Goal: Task Accomplishment & Management: Manage account settings

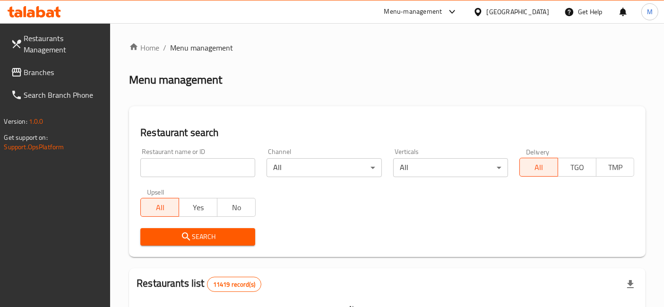
drag, startPoint x: 195, startPoint y: 182, endPoint x: 194, endPoint y: 176, distance: 5.8
click at [194, 176] on div "Restaurant name or ID Restaurant name or ID" at bounding box center [198, 163] width 126 height 40
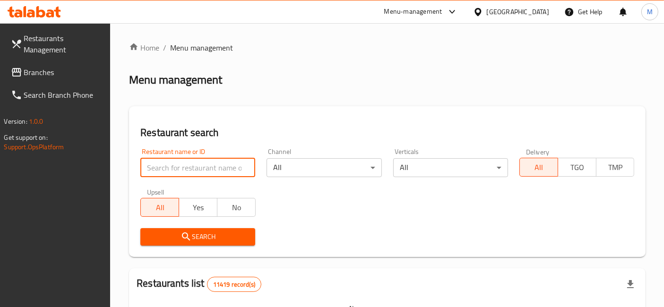
click at [194, 176] on input "search" at bounding box center [197, 167] width 115 height 19
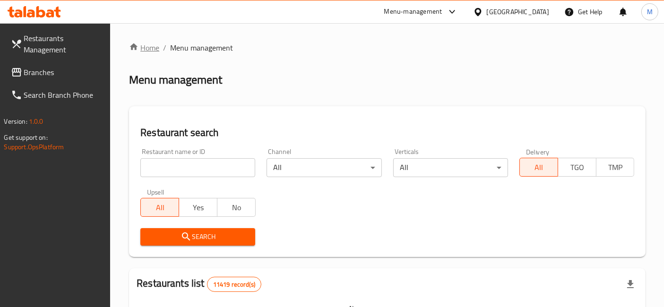
click at [148, 47] on link "Home" at bounding box center [144, 47] width 30 height 11
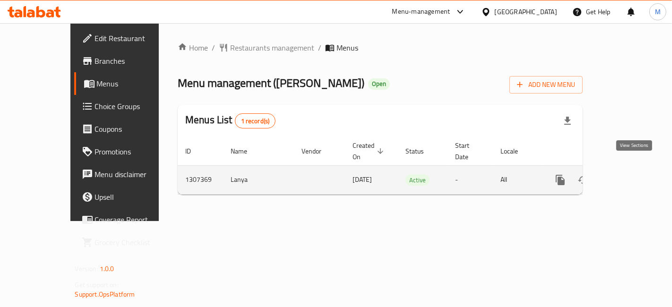
click at [633, 176] on icon "enhanced table" at bounding box center [628, 180] width 9 height 9
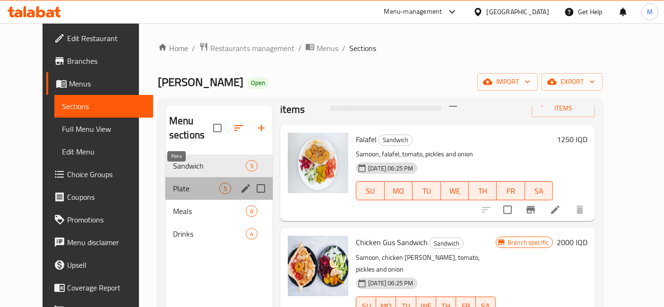
click at [193, 183] on span "Plate" at bounding box center [196, 188] width 46 height 11
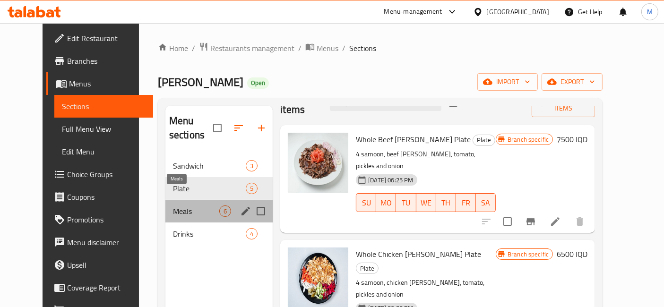
click at [179, 206] on span "Meals" at bounding box center [196, 211] width 46 height 11
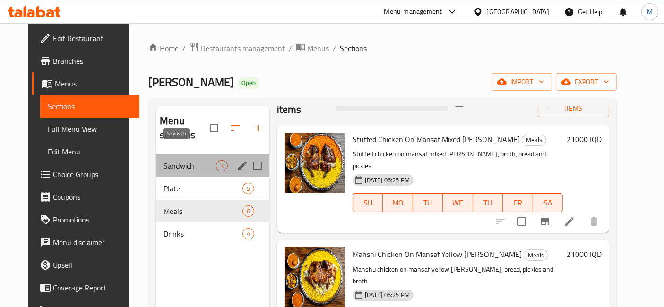
click at [175, 160] on span "Sandwich" at bounding box center [190, 165] width 52 height 11
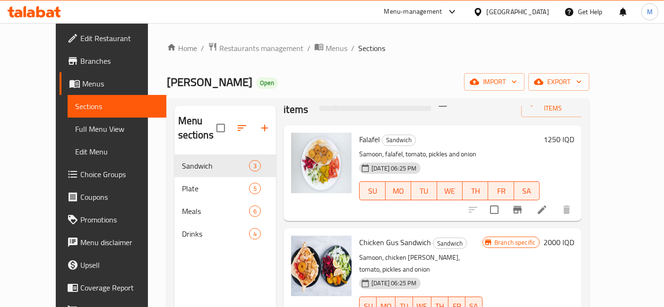
scroll to position [44, 0]
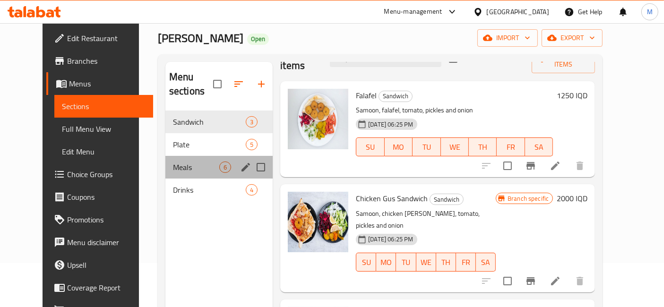
click at [183, 156] on div "Meals 6" at bounding box center [218, 167] width 107 height 23
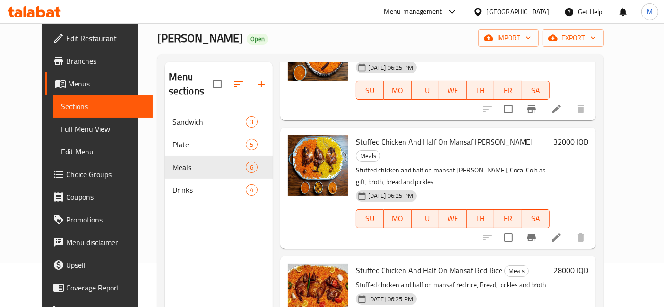
scroll to position [347, 0]
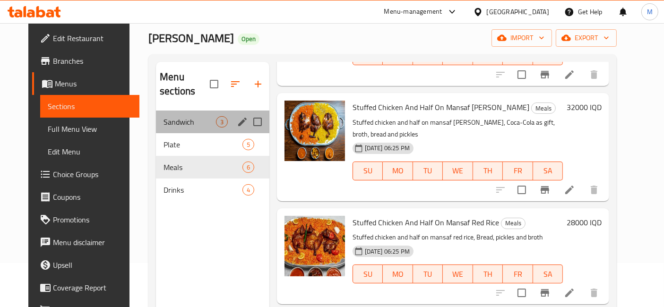
click at [199, 114] on div "Sandwich 3" at bounding box center [212, 122] width 113 height 23
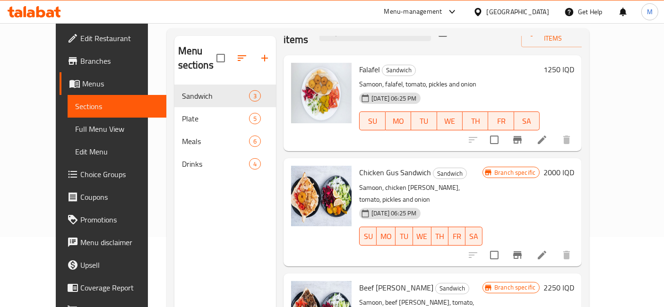
scroll to position [74, 0]
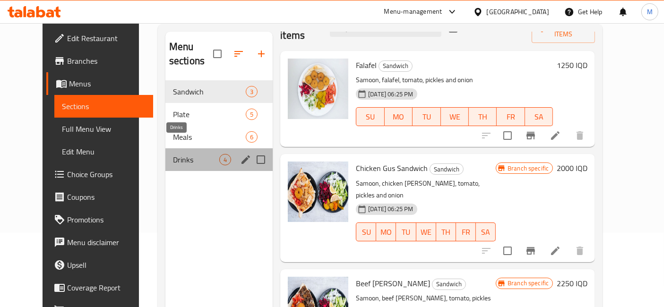
click at [191, 154] on span "Drinks" at bounding box center [196, 159] width 46 height 11
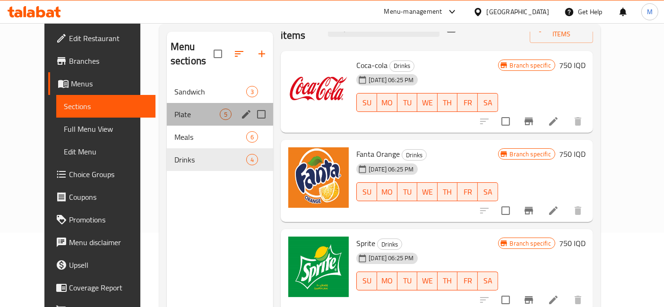
click at [179, 103] on div "Plate 5" at bounding box center [220, 114] width 106 height 23
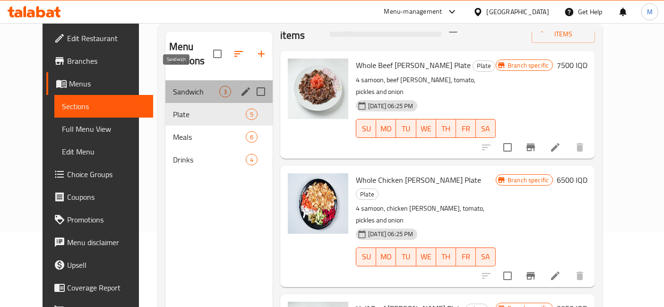
click at [179, 86] on span "Sandwich" at bounding box center [196, 91] width 46 height 11
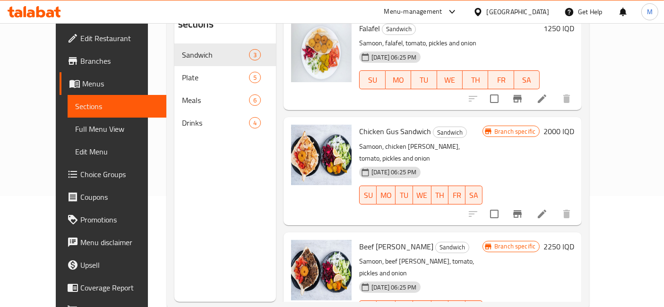
scroll to position [132, 0]
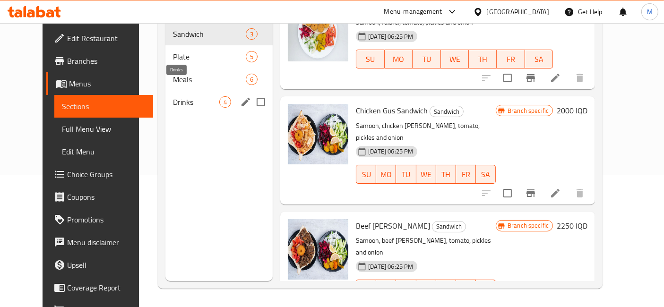
click at [184, 96] on span "Drinks" at bounding box center [196, 101] width 46 height 11
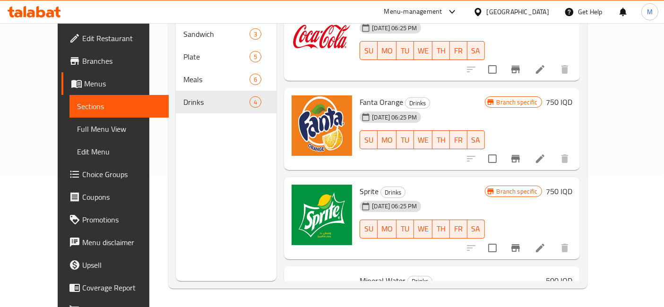
scroll to position [21, 0]
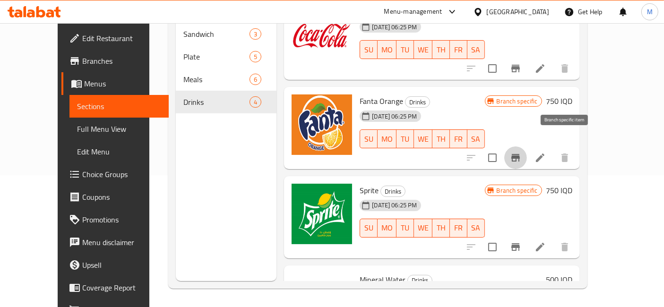
click at [521, 152] on icon "Branch-specific-item" at bounding box center [515, 157] width 11 height 11
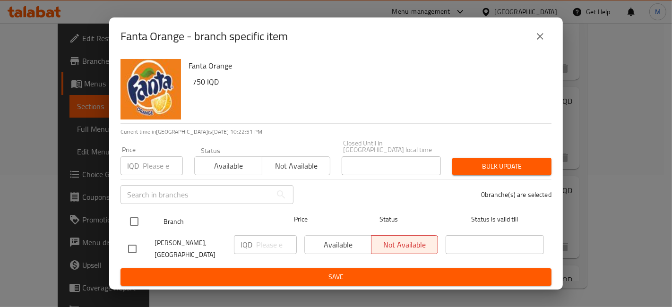
click at [129, 216] on input "checkbox" at bounding box center [134, 222] width 20 height 20
checkbox input "true"
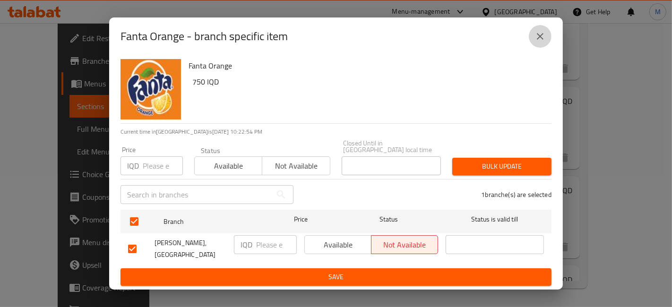
click at [551, 41] on button "close" at bounding box center [540, 36] width 23 height 23
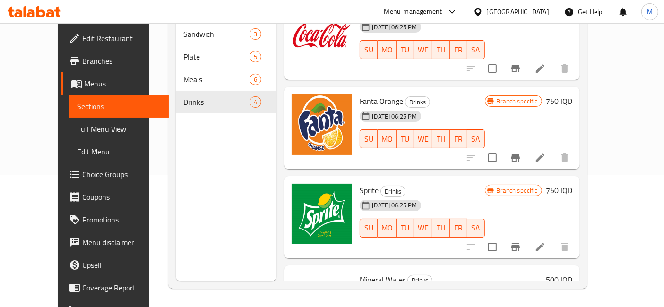
scroll to position [72, 0]
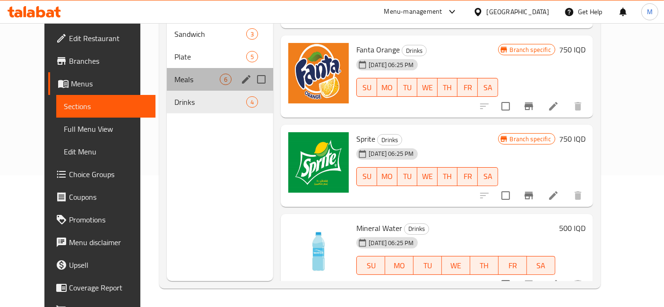
click at [199, 74] on div "Meals 6" at bounding box center [220, 79] width 106 height 23
